Goal: Task Accomplishment & Management: Manage account settings

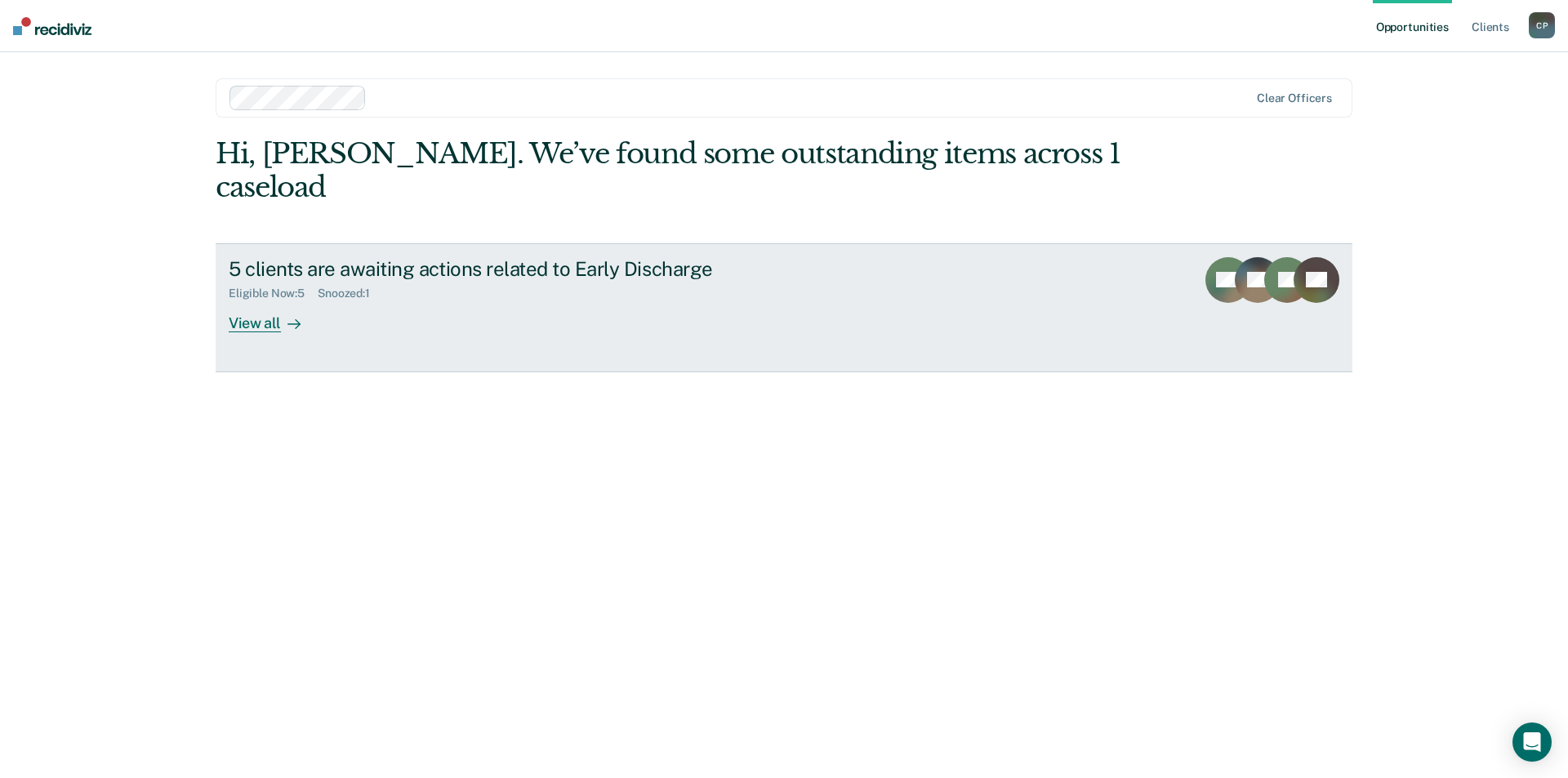
click at [261, 300] on div "View all" at bounding box center [274, 316] width 92 height 31
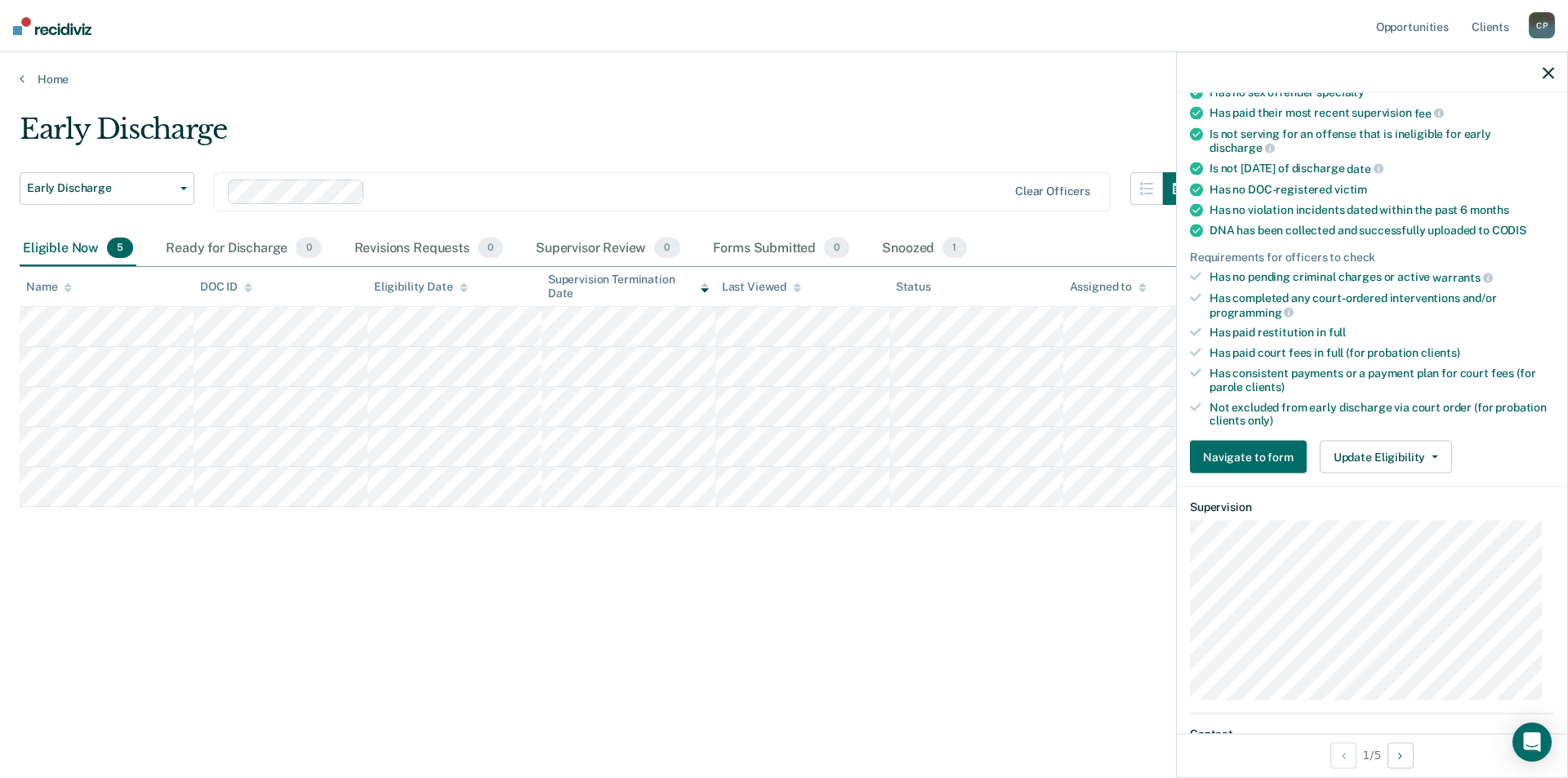
scroll to position [507, 0]
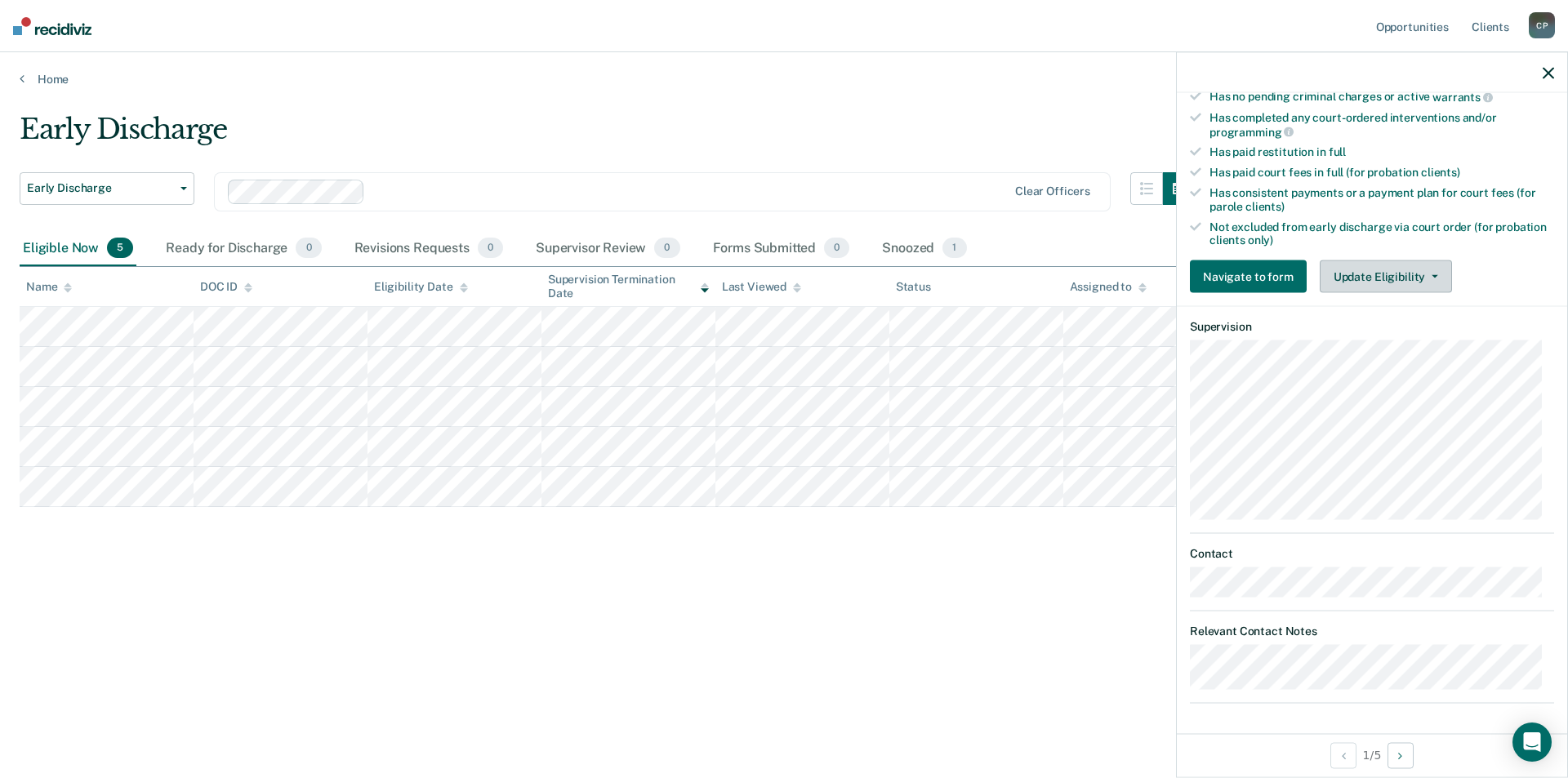
click at [1390, 267] on button "Update Eligibility" at bounding box center [1386, 276] width 132 height 32
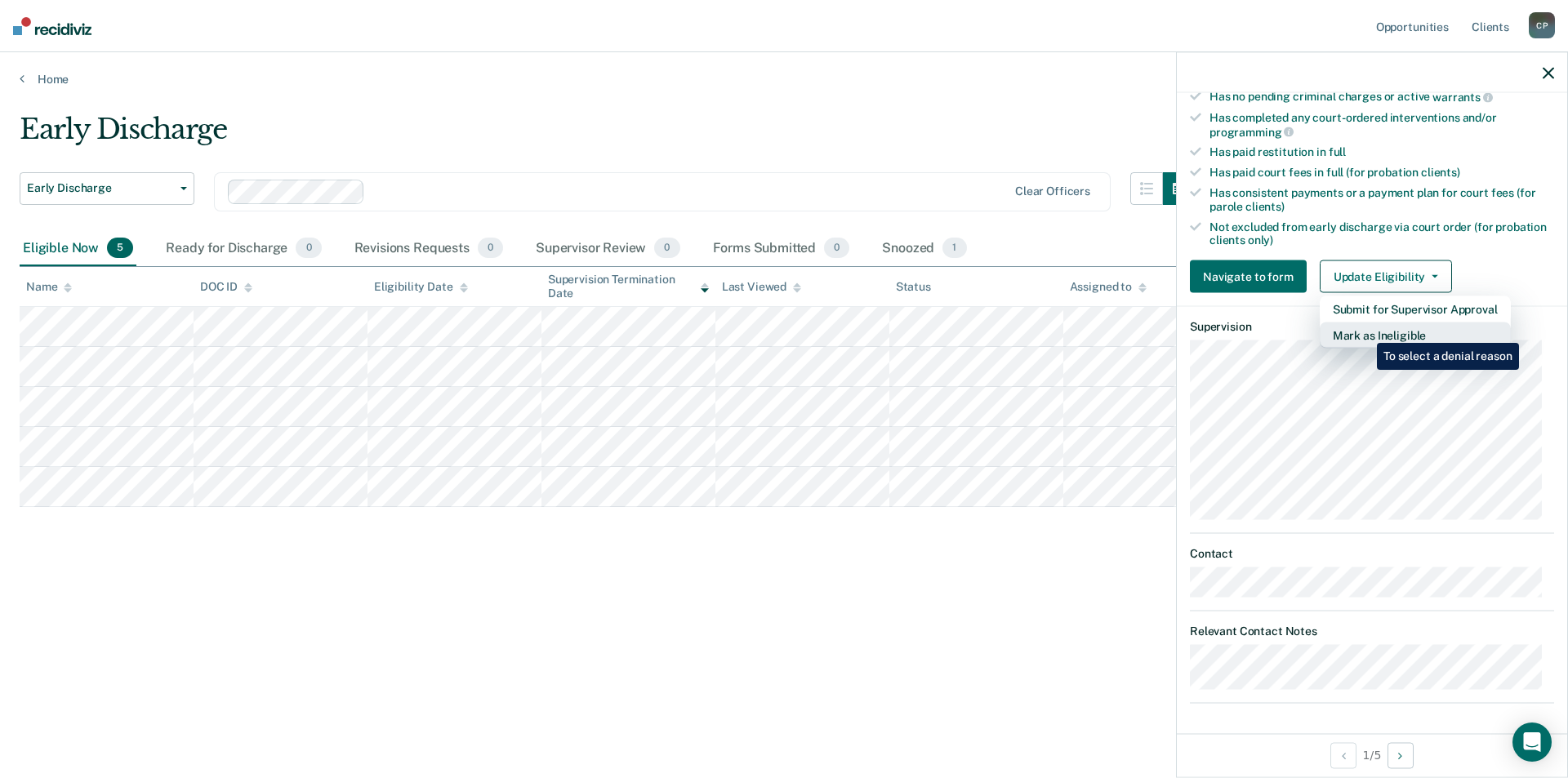
click at [1365, 331] on button "Mark as Ineligible" at bounding box center [1415, 336] width 191 height 26
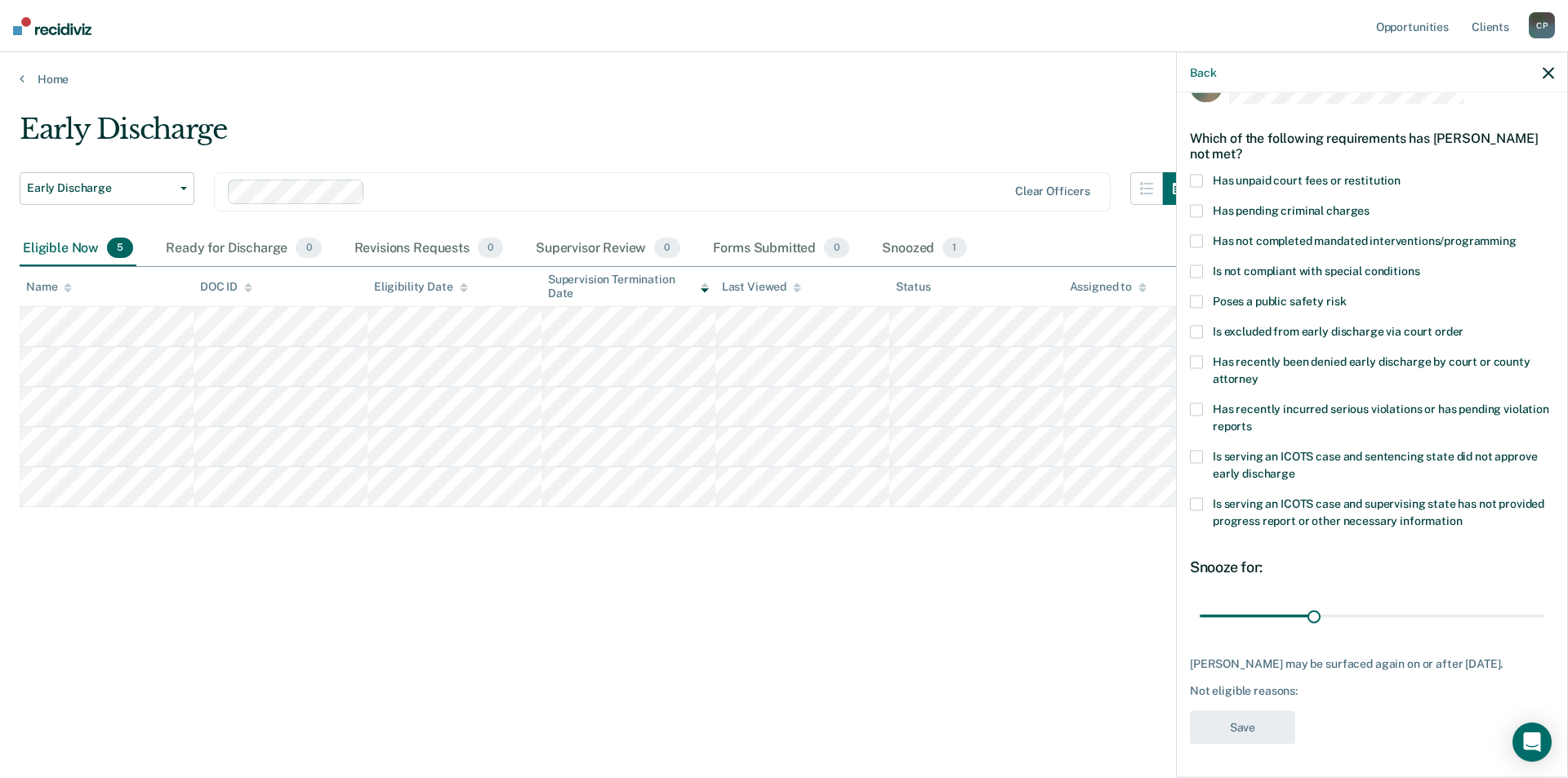
click at [1196, 175] on span at bounding box center [1197, 181] width 13 height 13
click at [1275, 726] on button "Save" at bounding box center [1243, 728] width 105 height 33
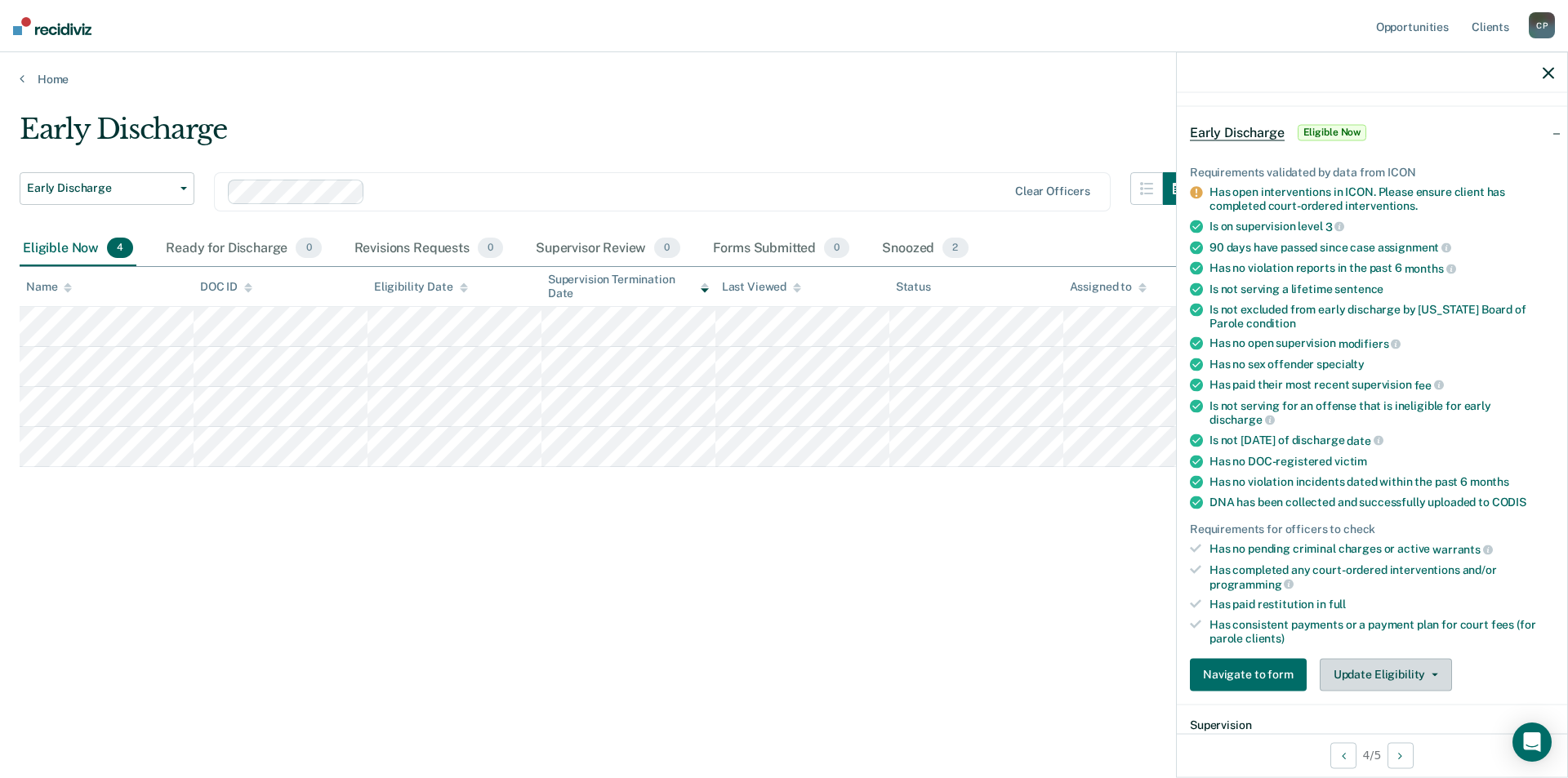
click at [1373, 665] on button "Update Eligibility" at bounding box center [1386, 674] width 132 height 32
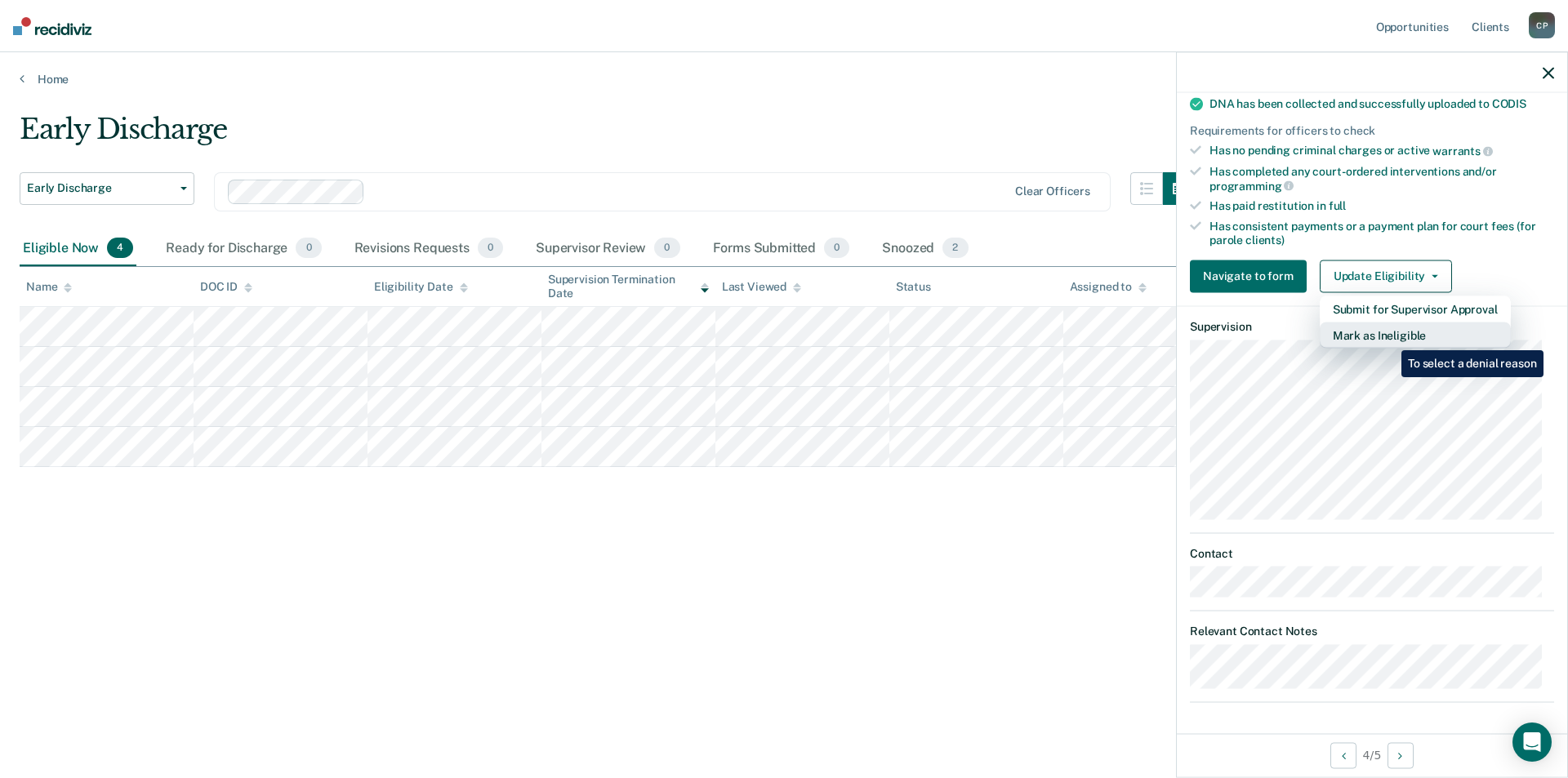
click at [1389, 338] on button "Mark as Ineligible" at bounding box center [1415, 335] width 191 height 26
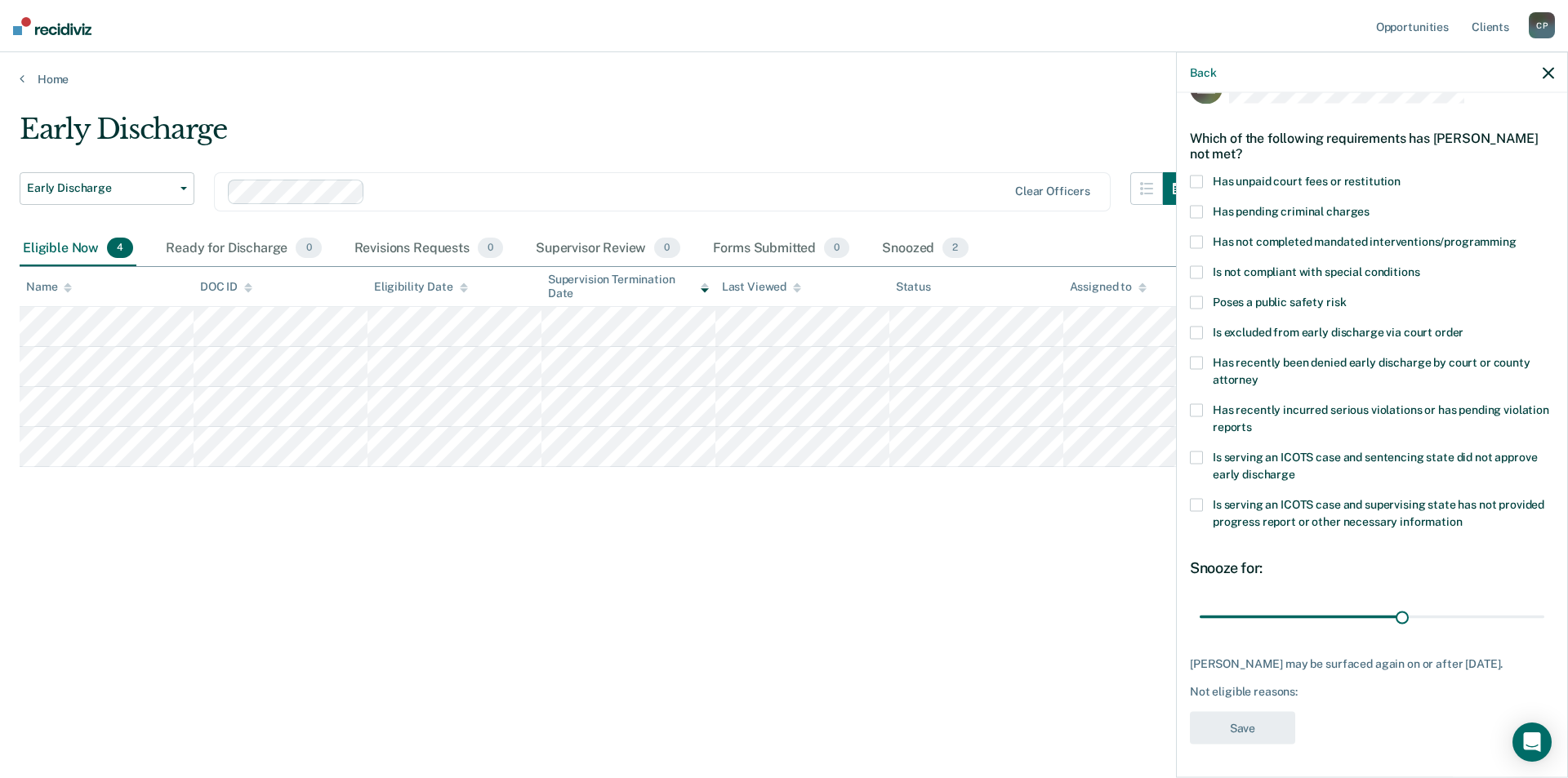
scroll to position [55, 0]
drag, startPoint x: 1193, startPoint y: 170, endPoint x: 1202, endPoint y: 398, distance: 228.2
click at [1194, 175] on span at bounding box center [1197, 181] width 13 height 13
click at [1268, 721] on button "Save" at bounding box center [1243, 728] width 105 height 33
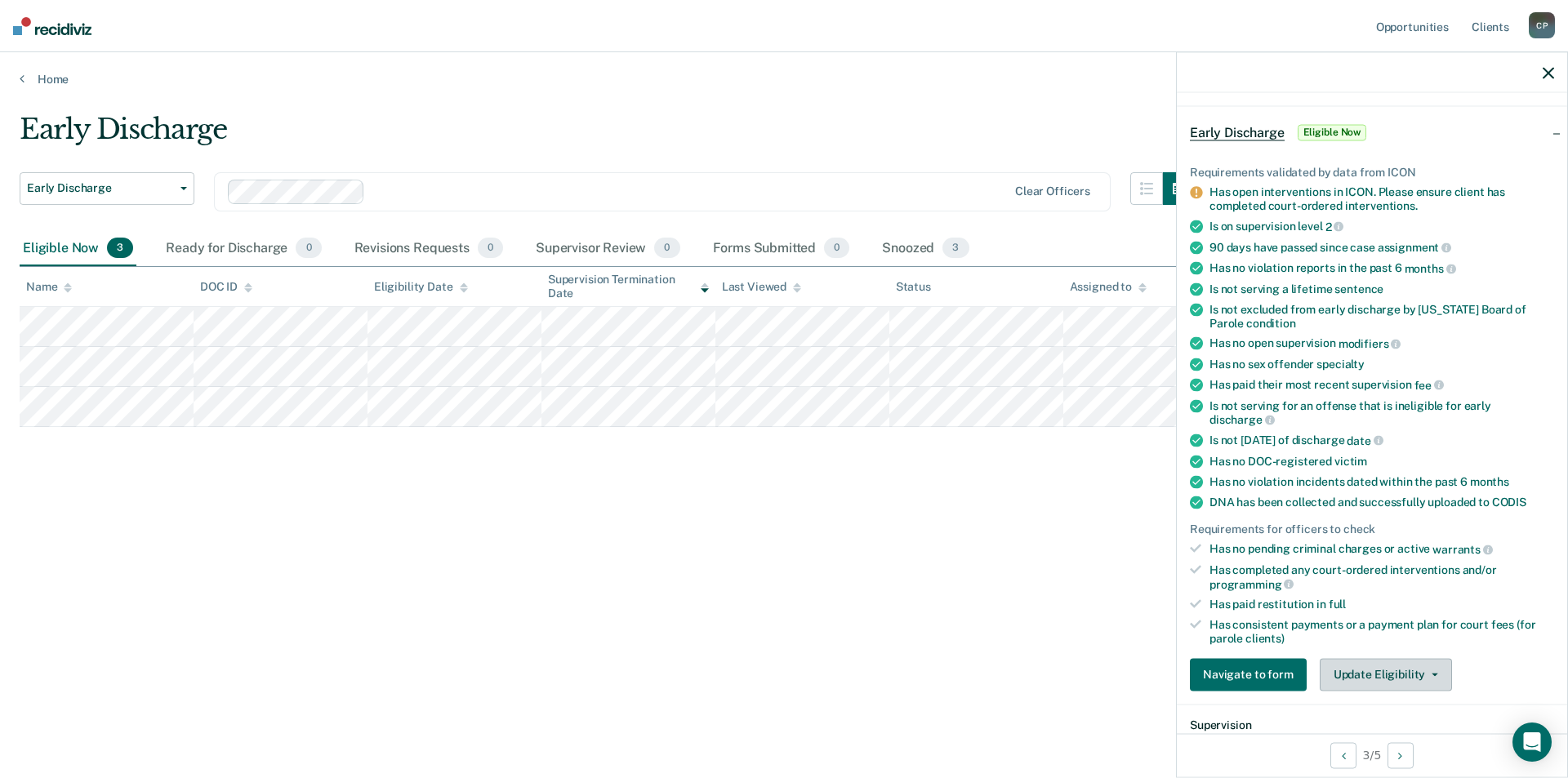
click at [1359, 674] on button "Update Eligibility" at bounding box center [1386, 674] width 132 height 32
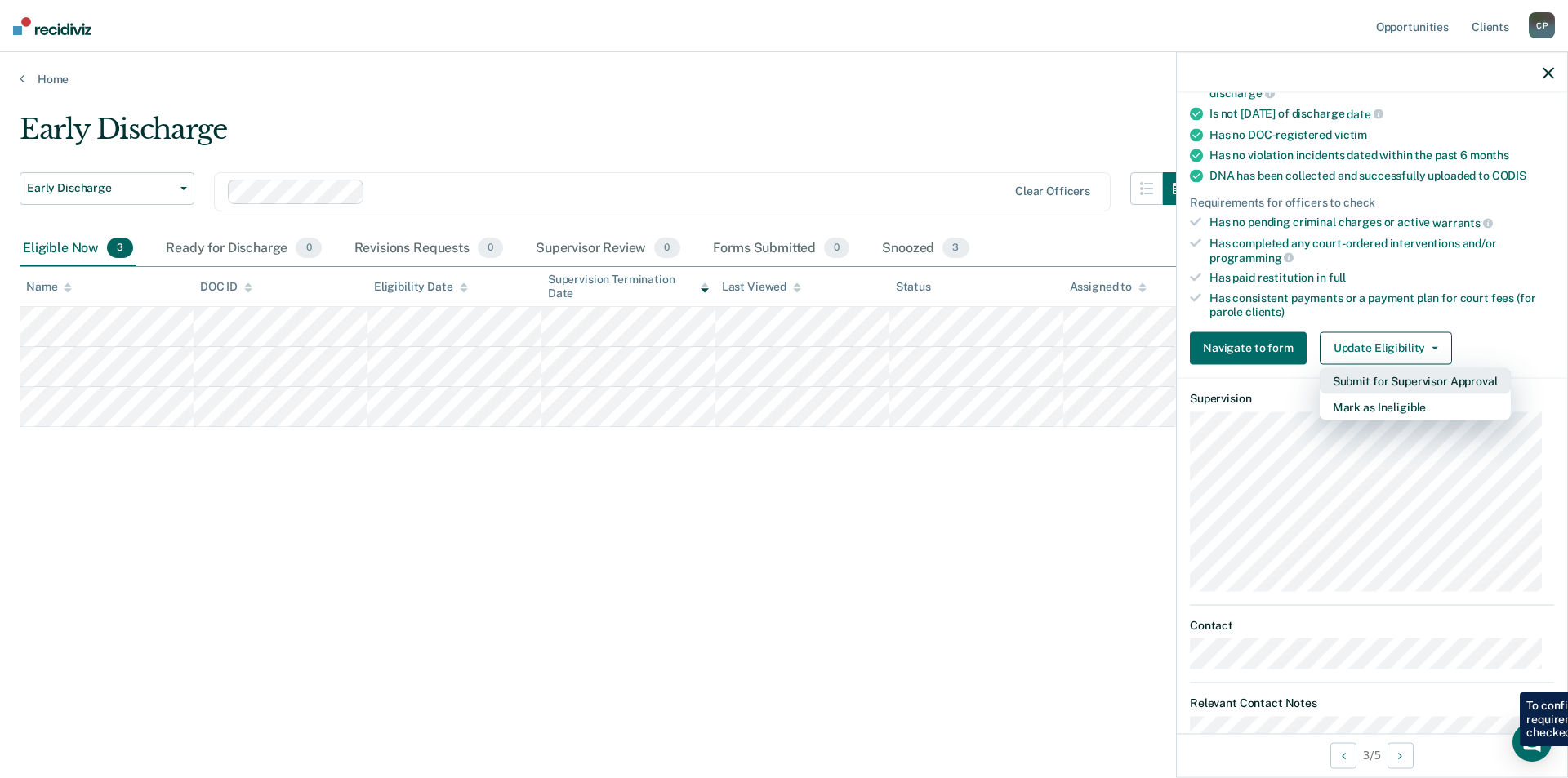
scroll to position [454, 0]
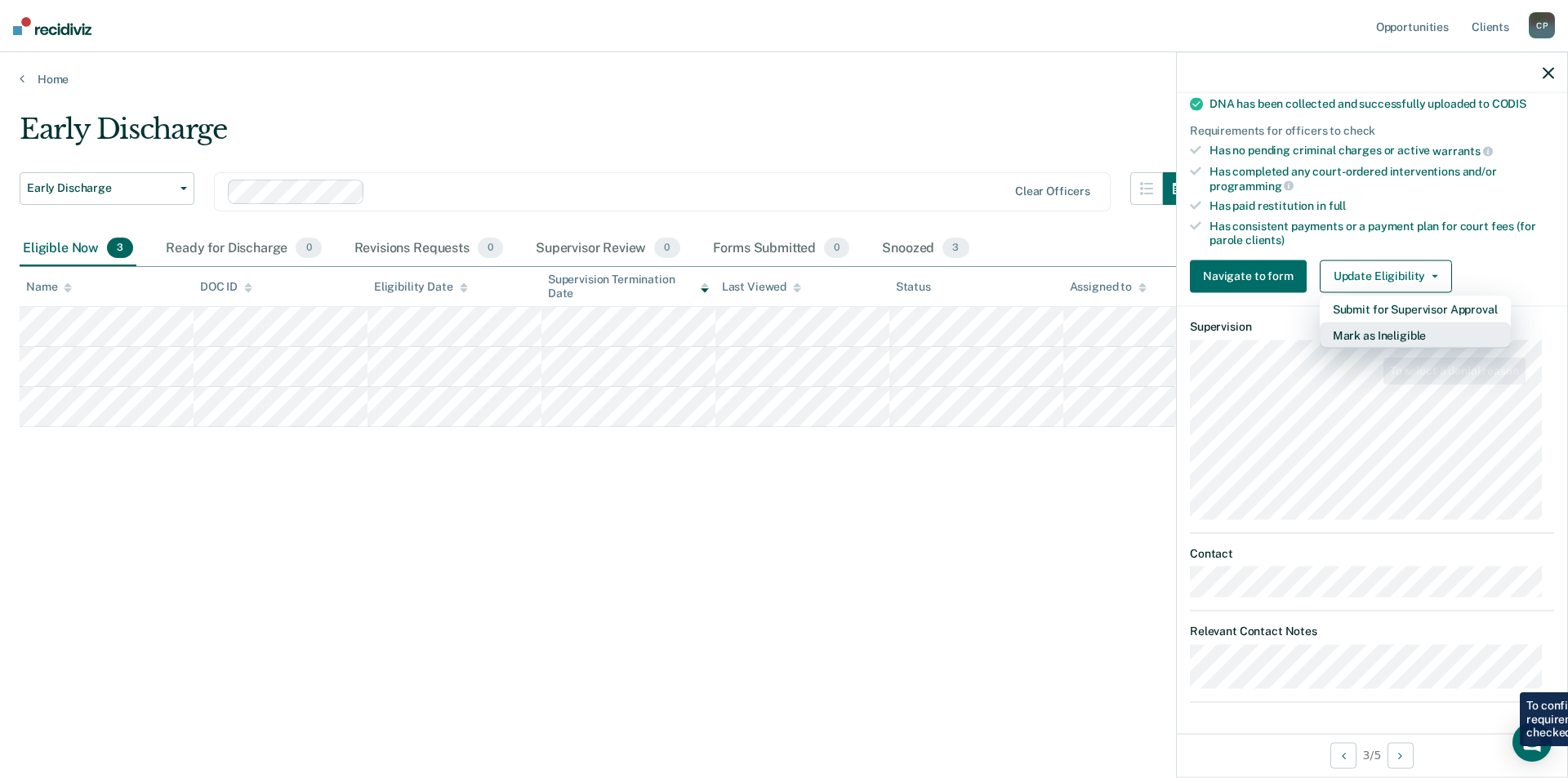
click at [1376, 336] on button "Mark as Ineligible" at bounding box center [1415, 335] width 191 height 26
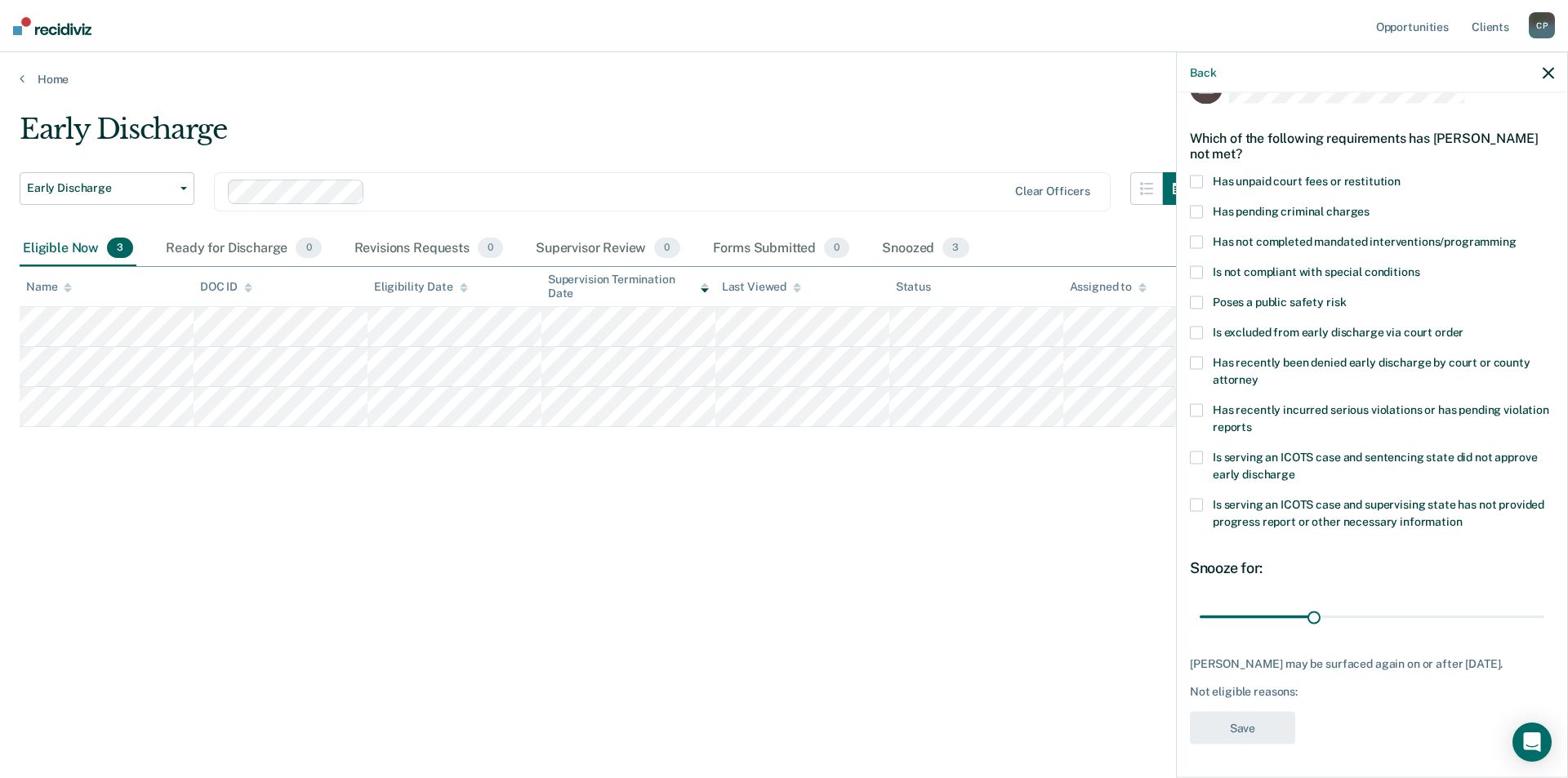
scroll to position [55, 0]
click at [1196, 175] on span at bounding box center [1197, 181] width 13 height 13
click at [1266, 724] on button "Save" at bounding box center [1243, 728] width 105 height 33
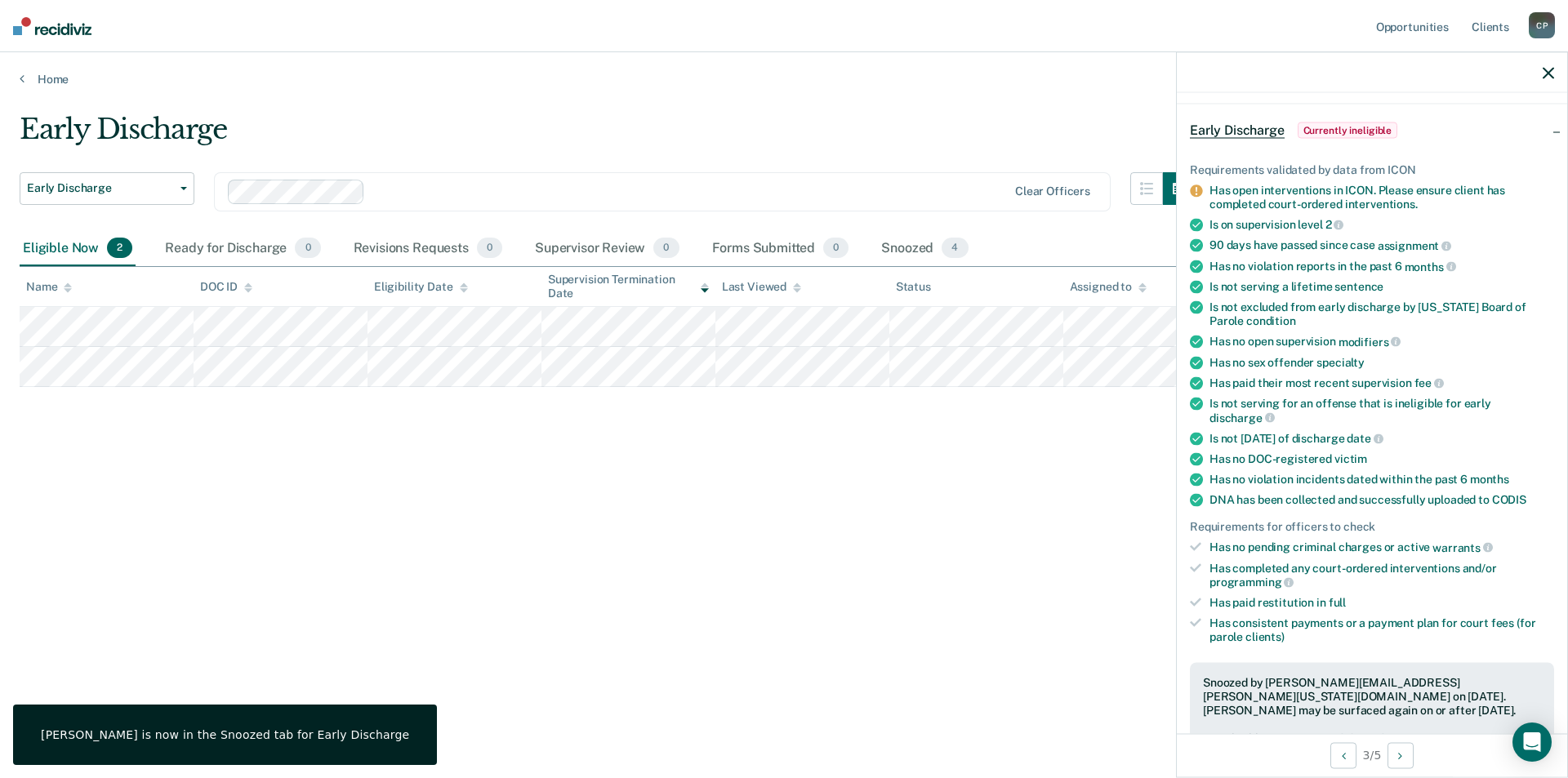
click at [685, 519] on div "Early Discharge Early Discharge Early Discharge Clear officers Eligible Now 2 R…" at bounding box center [784, 384] width 1529 height 543
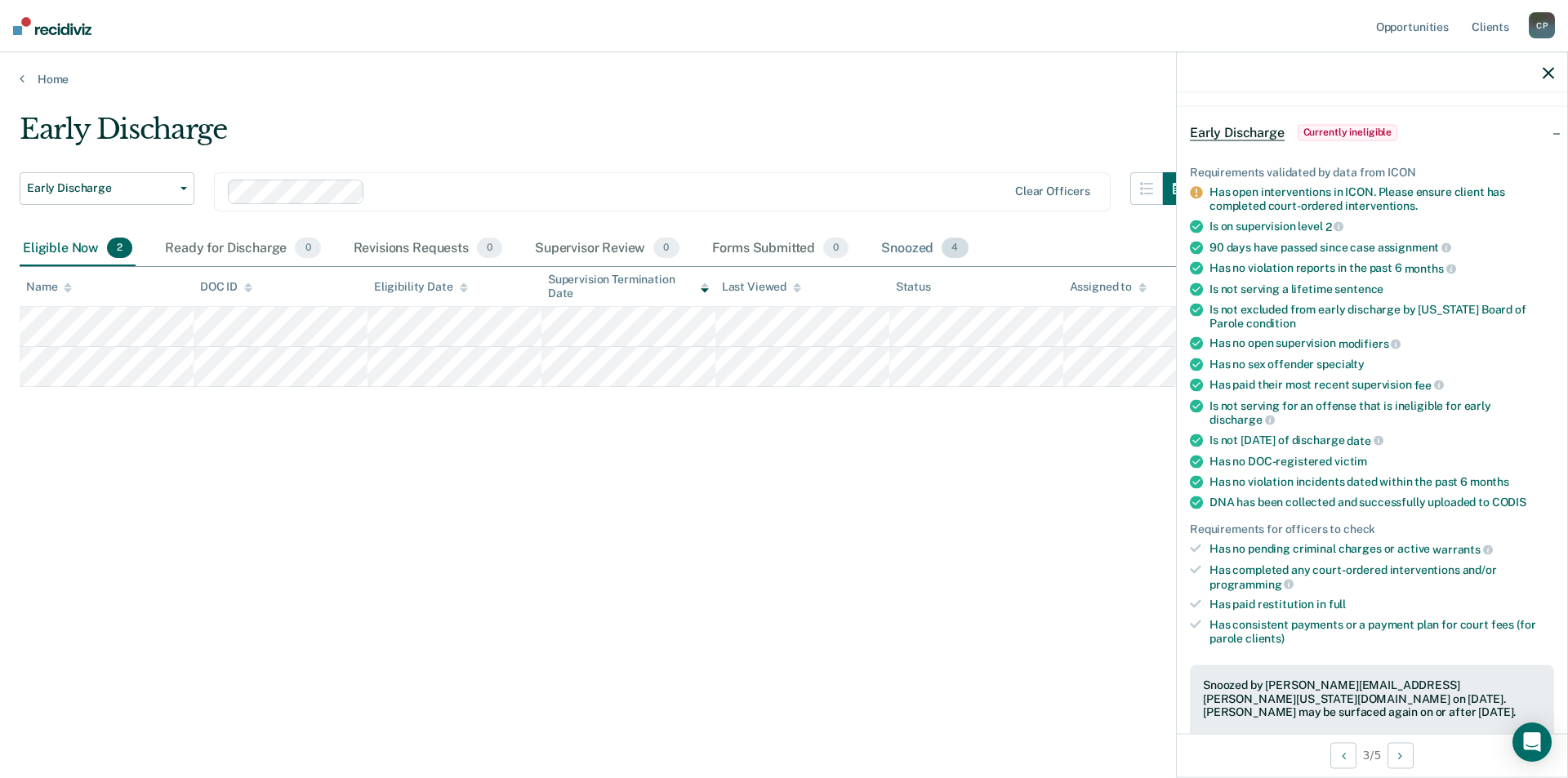
click at [932, 250] on div "Snoozed 4" at bounding box center [925, 248] width 93 height 36
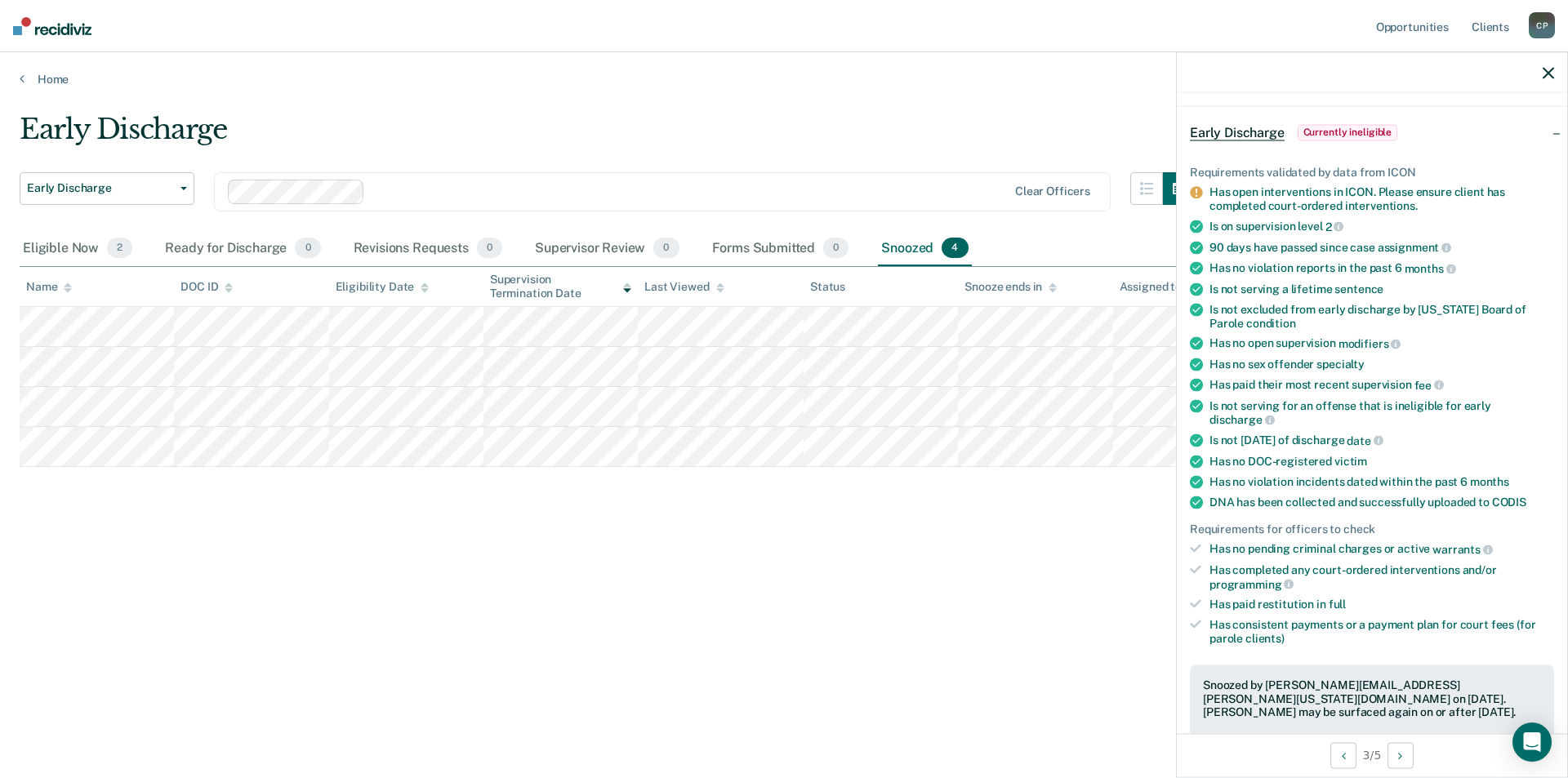
click at [955, 178] on div "Clear officers" at bounding box center [661, 191] width 897 height 39
click at [1154, 79] on link "Home" at bounding box center [784, 79] width 1529 height 15
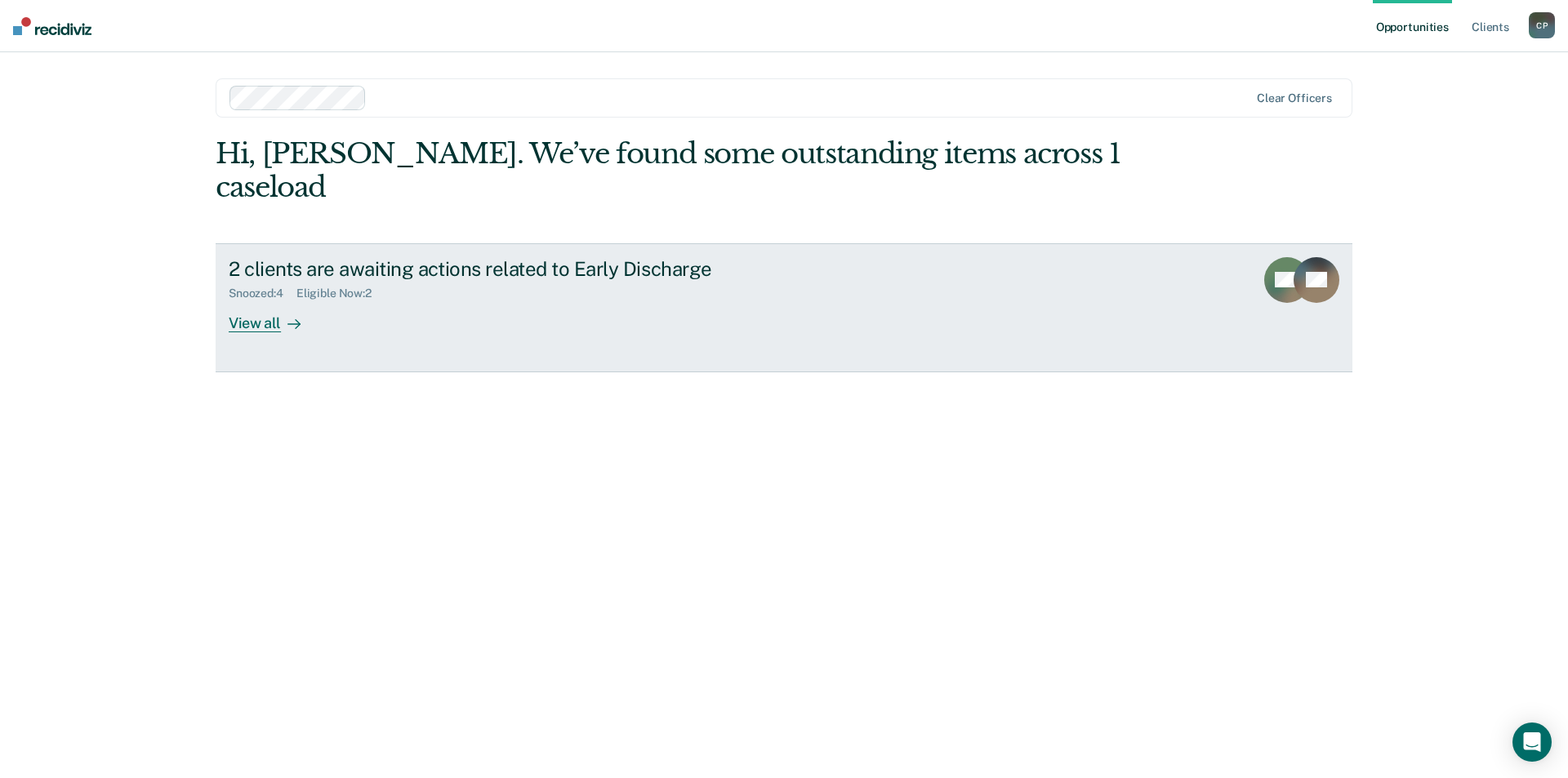
click at [243, 300] on div "View all" at bounding box center [274, 316] width 92 height 31
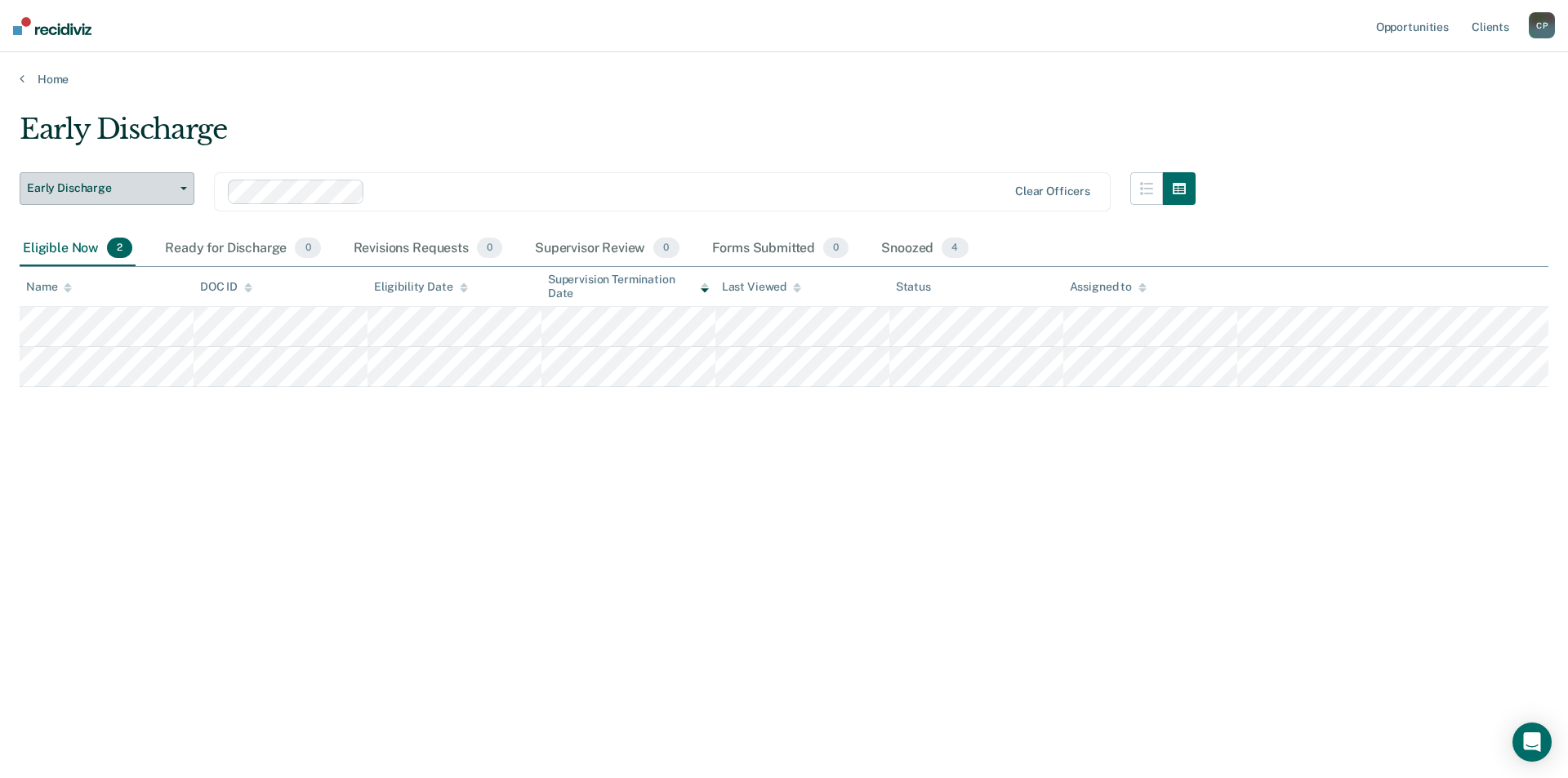
click at [182, 190] on button "Early Discharge" at bounding box center [107, 188] width 175 height 32
click at [950, 246] on span "4" at bounding box center [955, 248] width 26 height 22
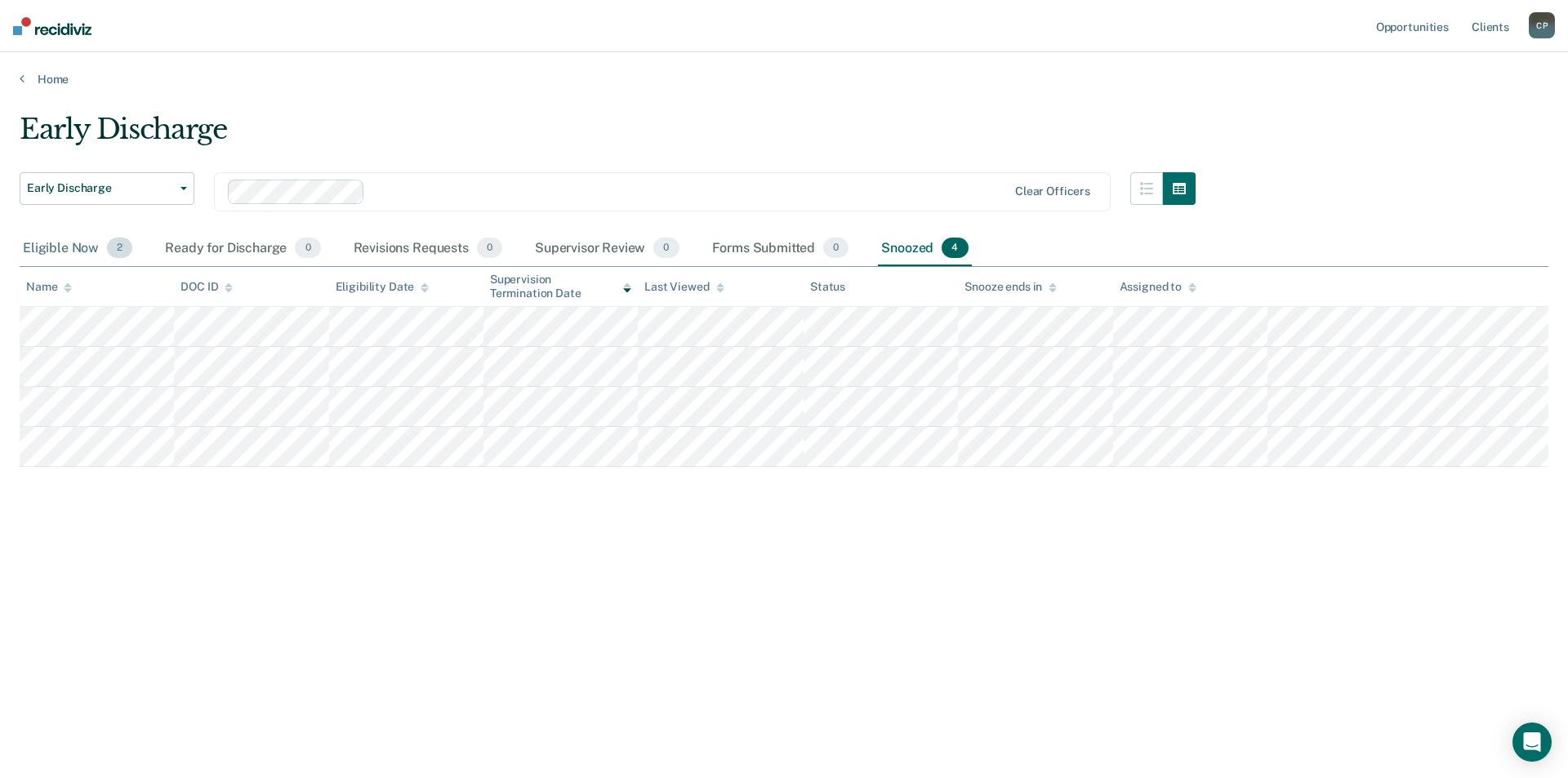
click at [58, 248] on div "Eligible Now 2" at bounding box center [78, 248] width 116 height 36
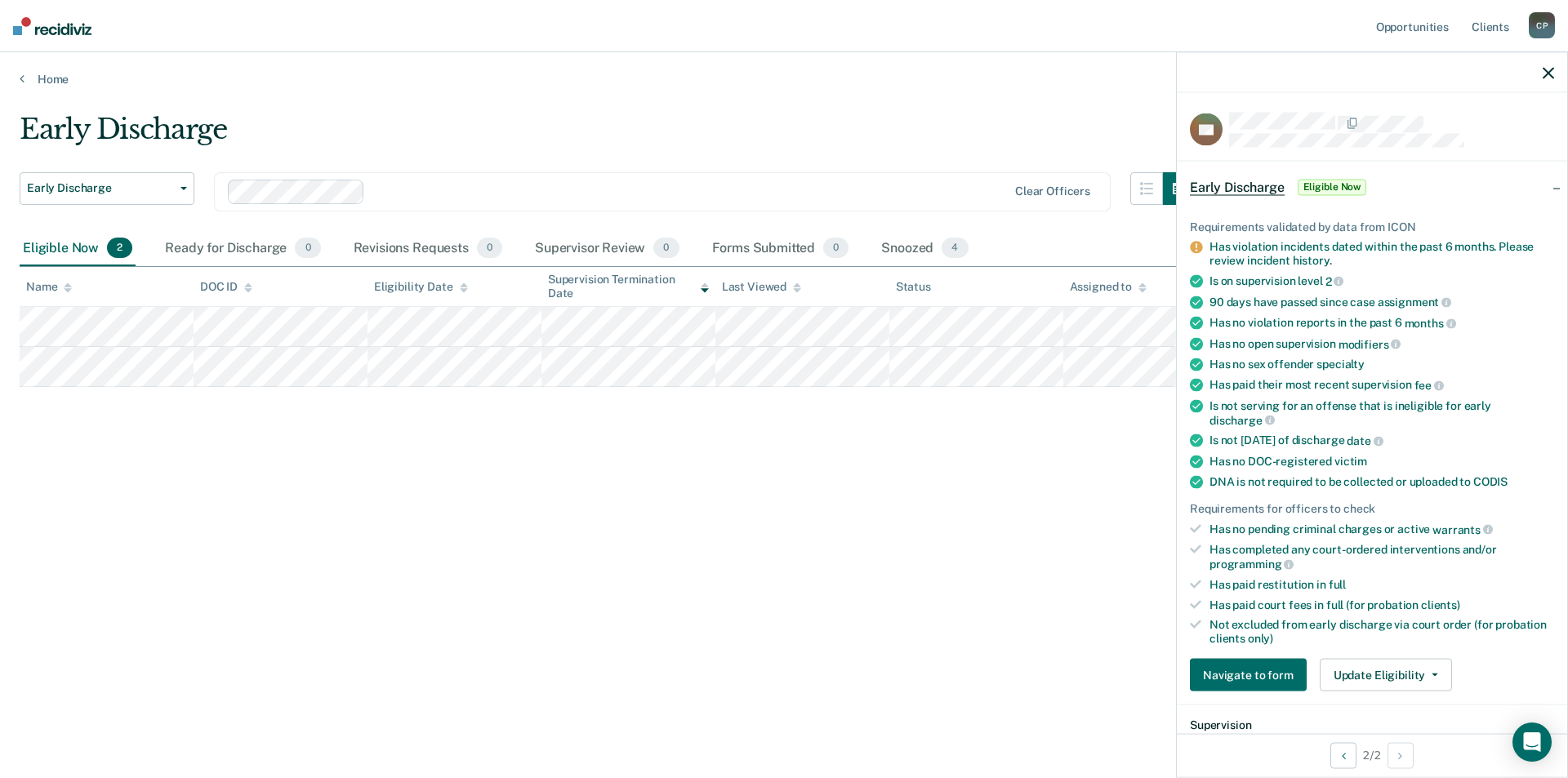
scroll to position [163, 0]
